Goal: Transaction & Acquisition: Download file/media

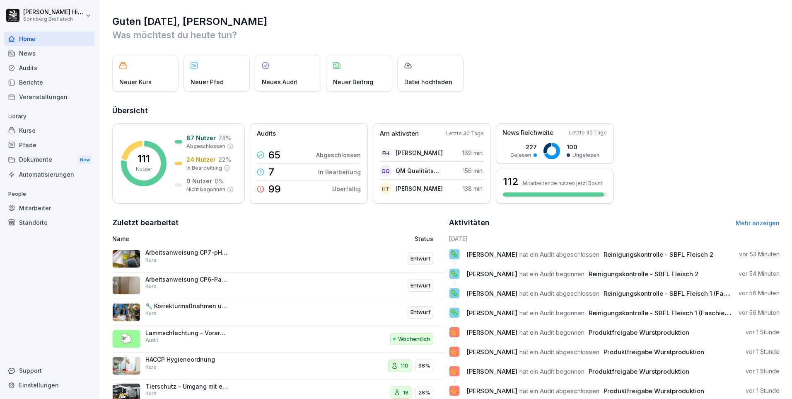
click at [57, 72] on div "Audits" at bounding box center [49, 68] width 90 height 15
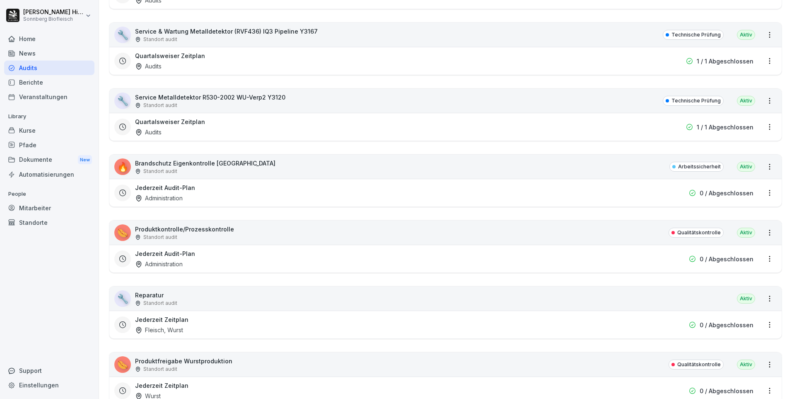
scroll to position [5056, 0]
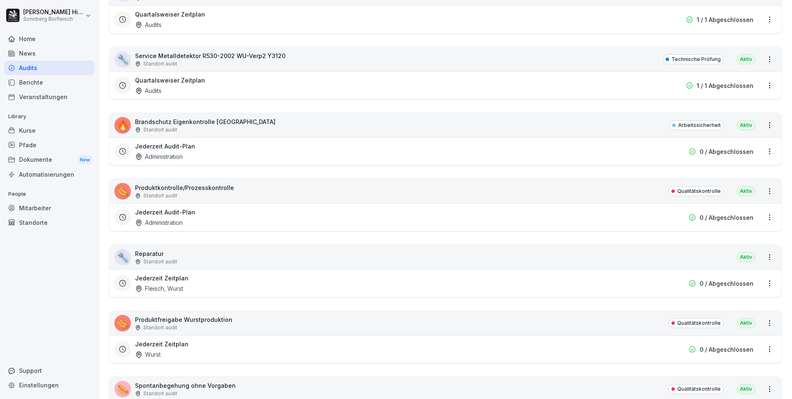
click at [185, 320] on p "Produktfreigabe Wurstproduktion" at bounding box center [183, 319] width 97 height 9
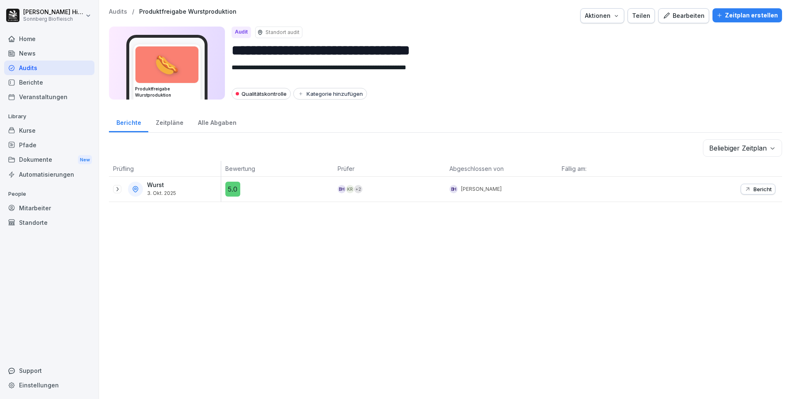
click at [116, 192] on div at bounding box center [117, 189] width 8 height 8
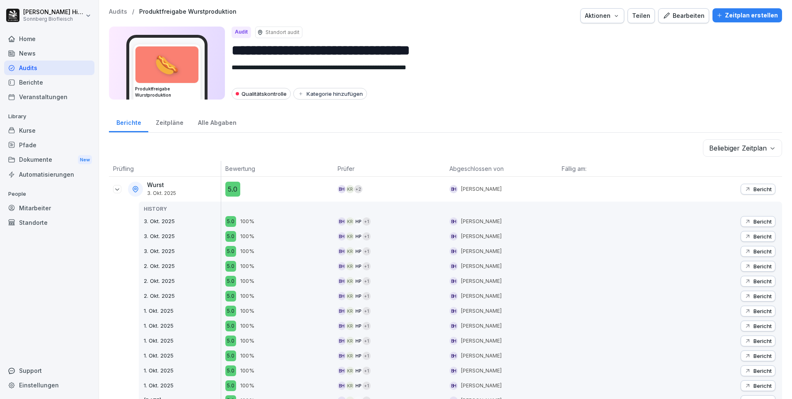
click at [763, 191] on p "Bericht" at bounding box center [763, 189] width 18 height 7
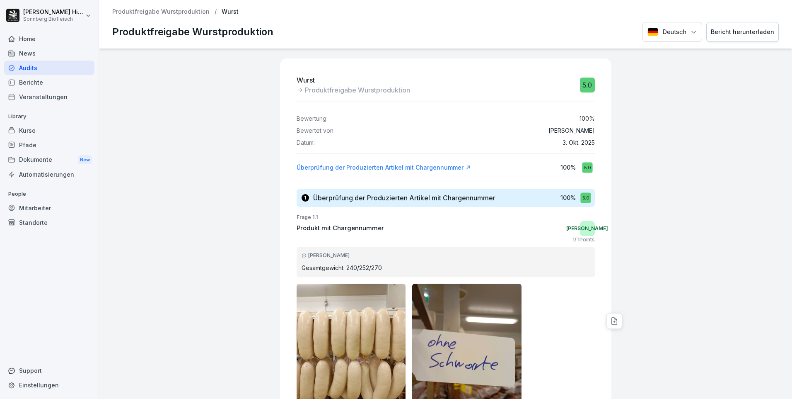
click at [736, 31] on div "Bericht herunterladen" at bounding box center [742, 31] width 63 height 9
click at [740, 32] on div "Bericht herunterladen" at bounding box center [742, 31] width 63 height 9
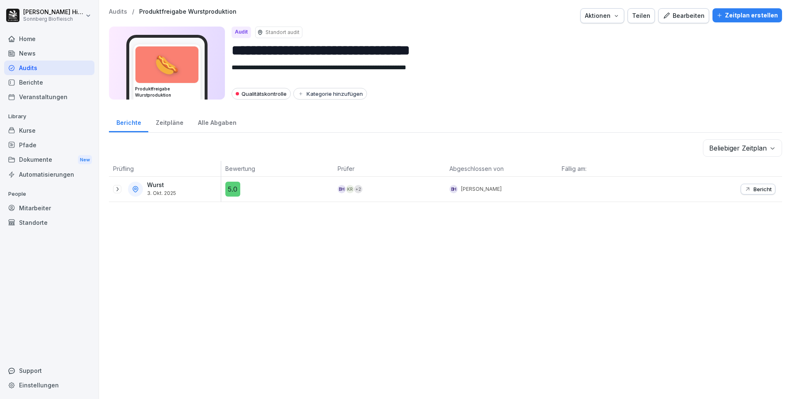
click at [118, 189] on icon at bounding box center [117, 189] width 7 height 7
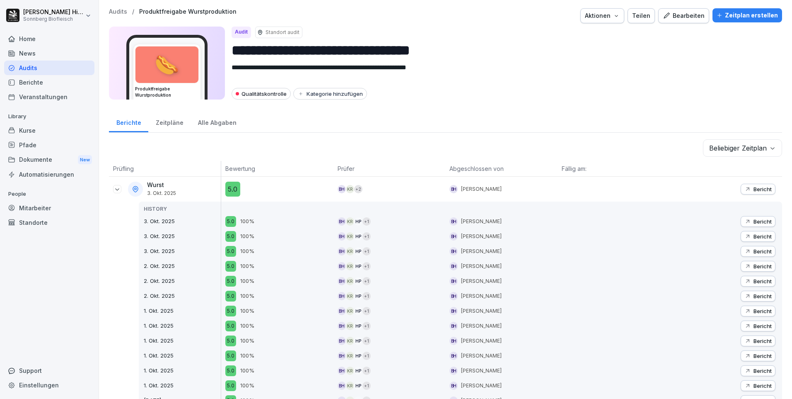
click at [754, 219] on p "Bericht" at bounding box center [763, 221] width 18 height 7
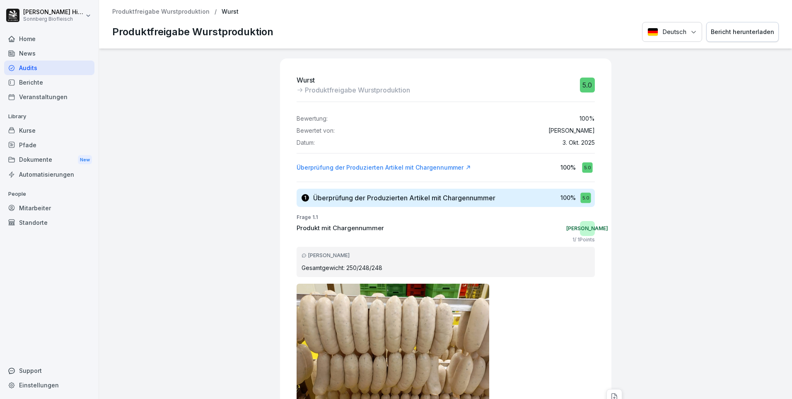
click at [724, 32] on div "Bericht herunterladen" at bounding box center [742, 31] width 63 height 9
drag, startPoint x: 179, startPoint y: 126, endPoint x: 154, endPoint y: 107, distance: 31.6
click at [179, 126] on div "Wurst Produktfreigabe Wurstproduktion 5.0 Bewertung: 100 % Bewertet von: [PERSO…" at bounding box center [445, 223] width 693 height 350
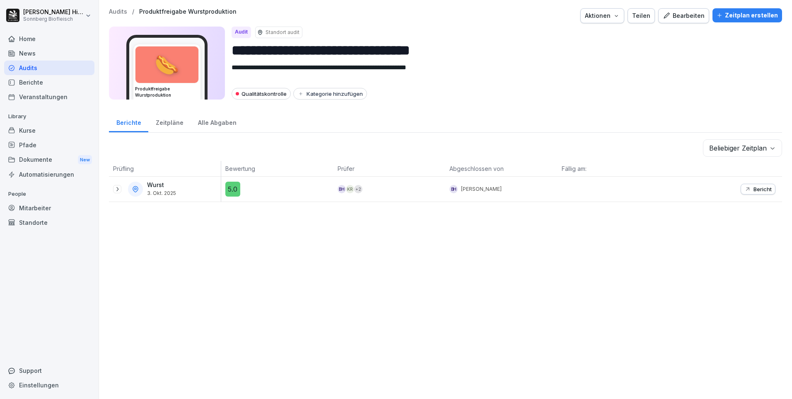
click at [116, 189] on icon at bounding box center [117, 189] width 7 height 7
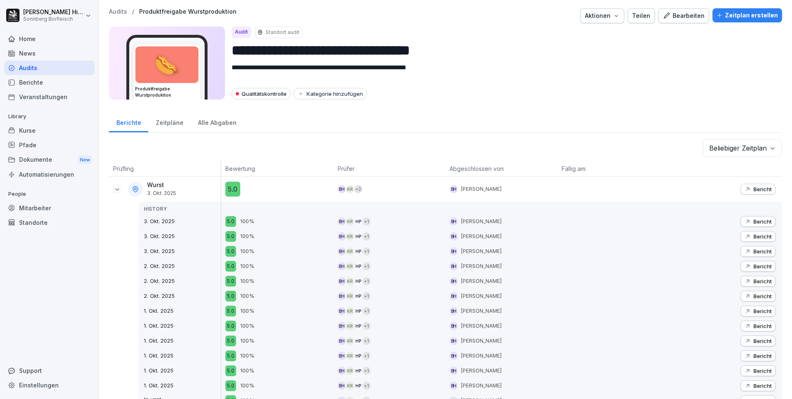
click at [746, 236] on div "Bericht" at bounding box center [758, 236] width 27 height 7
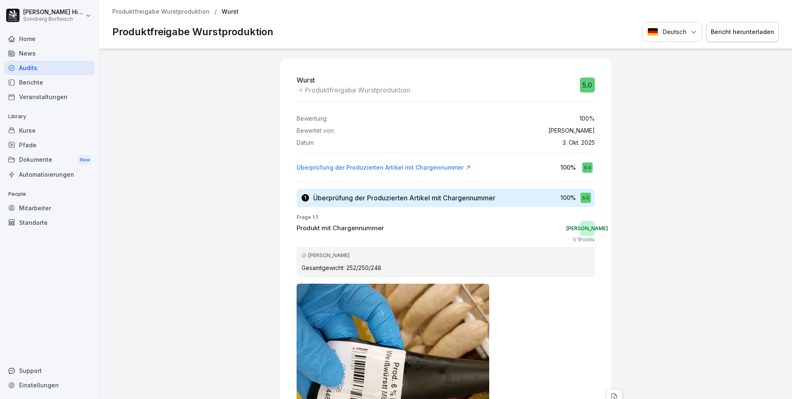
click at [731, 31] on div "Bericht herunterladen" at bounding box center [742, 31] width 63 height 9
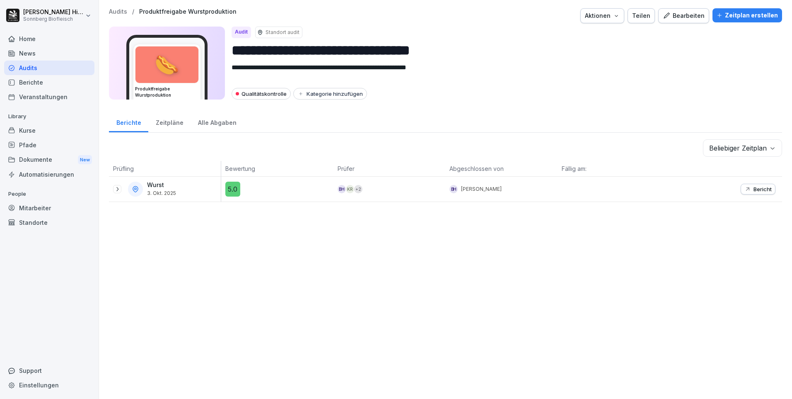
click at [119, 188] on icon at bounding box center [117, 189] width 7 height 7
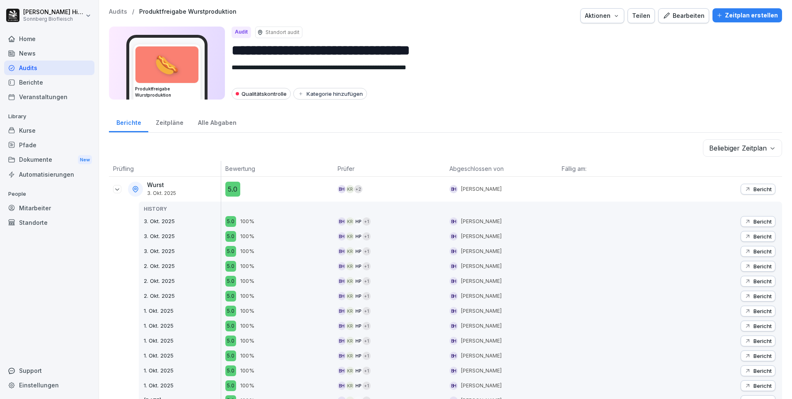
click at [746, 252] on div "Bericht" at bounding box center [758, 251] width 27 height 7
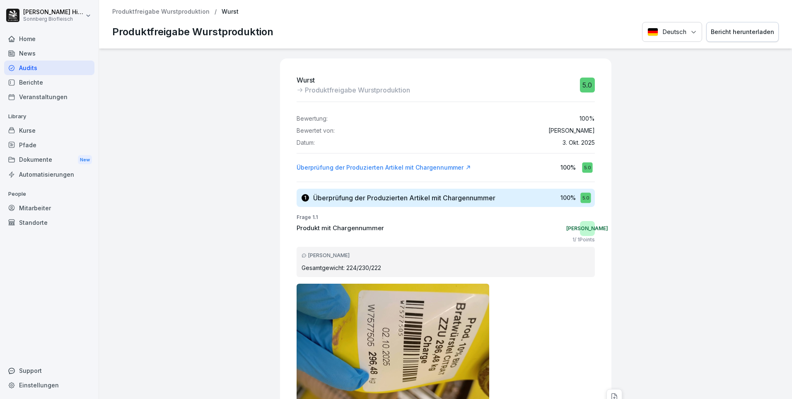
click at [726, 36] on div "Bericht herunterladen" at bounding box center [742, 31] width 63 height 9
